Goal: Task Accomplishment & Management: Complete application form

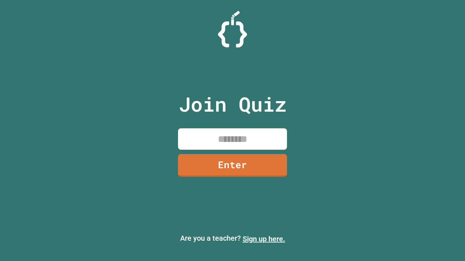
click at [264, 239] on link "Sign up here." at bounding box center [264, 239] width 42 height 9
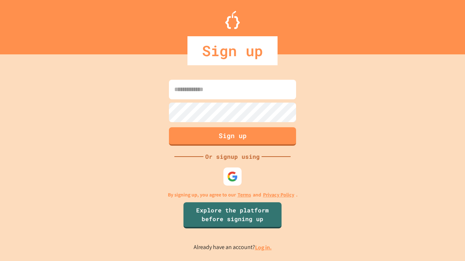
click at [264, 248] on link "Log in." at bounding box center [263, 248] width 17 height 8
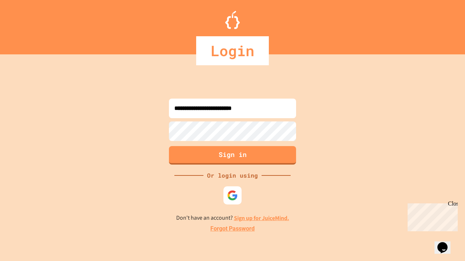
type input "**********"
